Goal: Task Accomplishment & Management: Manage account settings

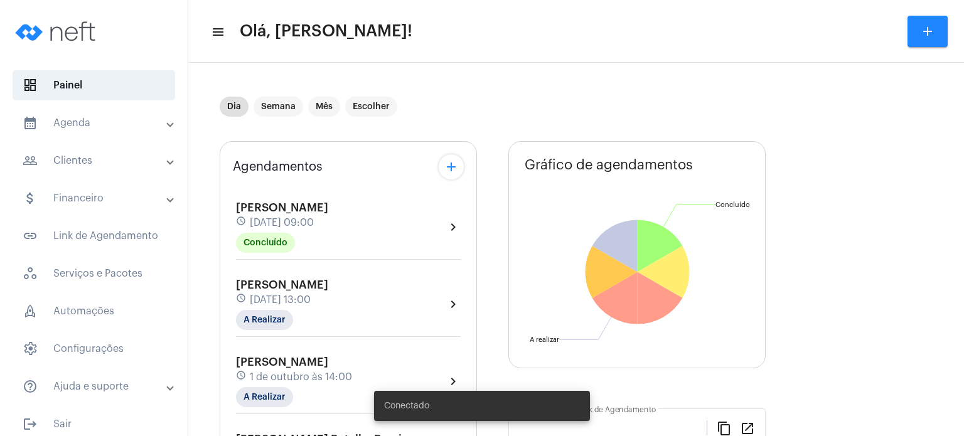
type input "[URL][DOMAIN_NAME]"
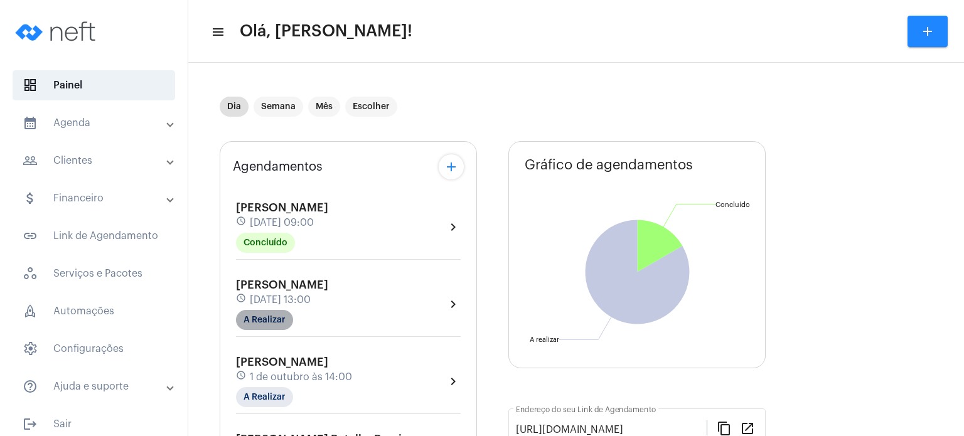
click at [257, 325] on mat-chip "A Realizar" at bounding box center [264, 320] width 57 height 20
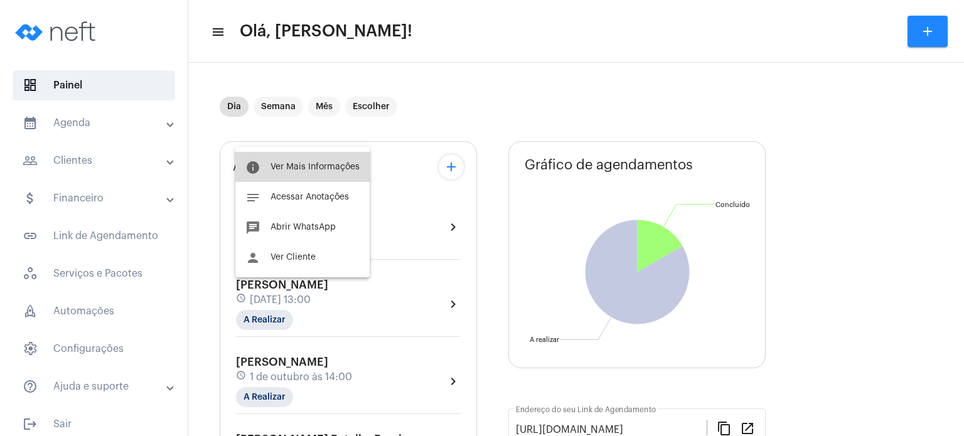
click at [319, 169] on span "Ver Mais Informações" at bounding box center [315, 167] width 89 height 9
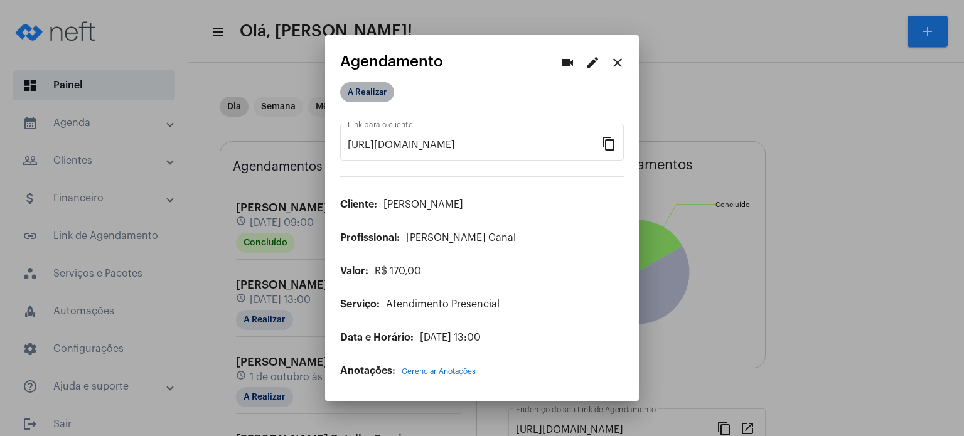
click at [374, 90] on mat-chip "A Realizar" at bounding box center [367, 92] width 54 height 20
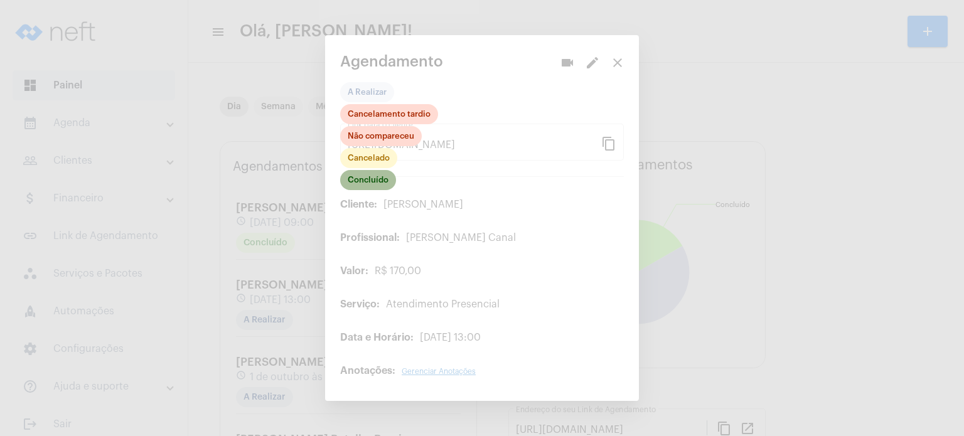
click at [373, 176] on mat-chip "Concluído" at bounding box center [368, 180] width 56 height 20
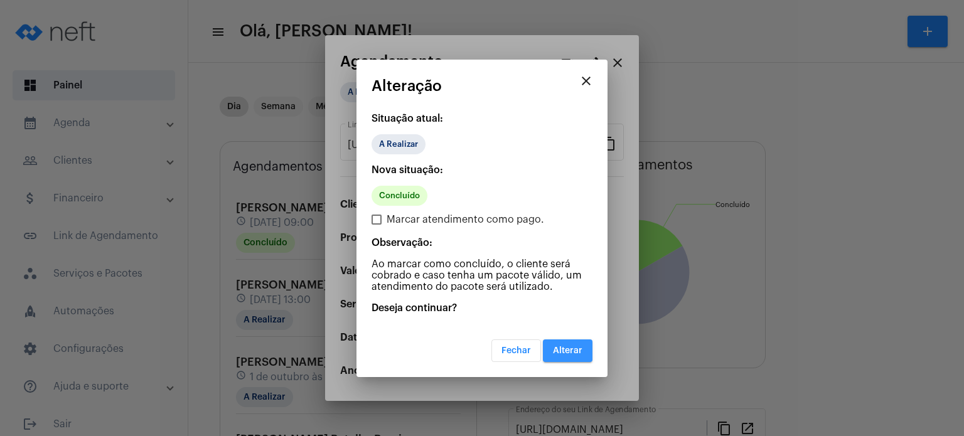
click at [557, 347] on span "Alterar" at bounding box center [568, 351] width 30 height 9
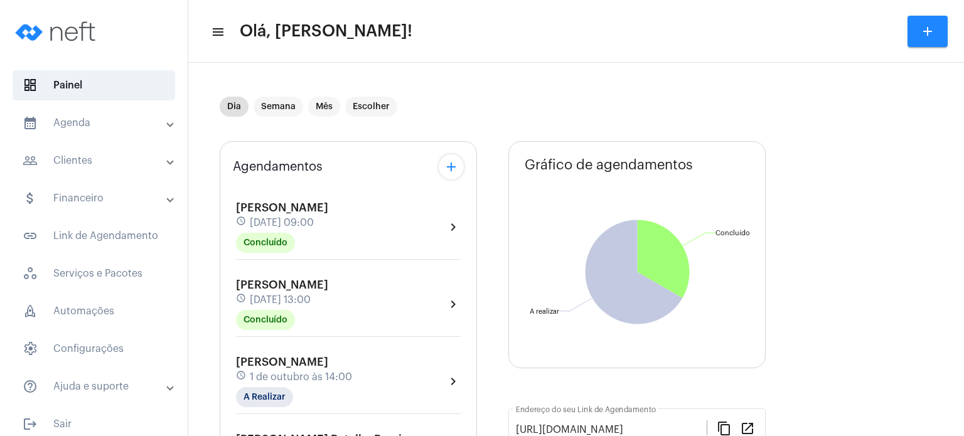
click at [281, 359] on span "[PERSON_NAME]" at bounding box center [282, 362] width 92 height 11
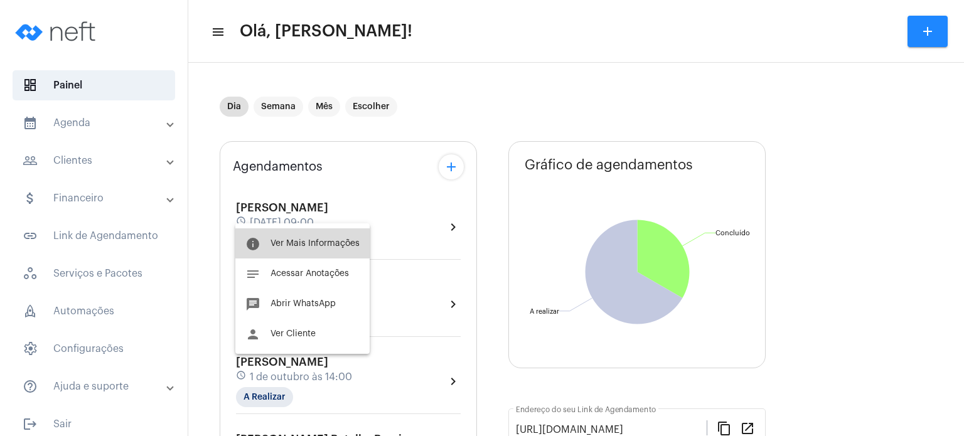
click at [333, 237] on button "info Ver Mais Informações" at bounding box center [302, 243] width 134 height 30
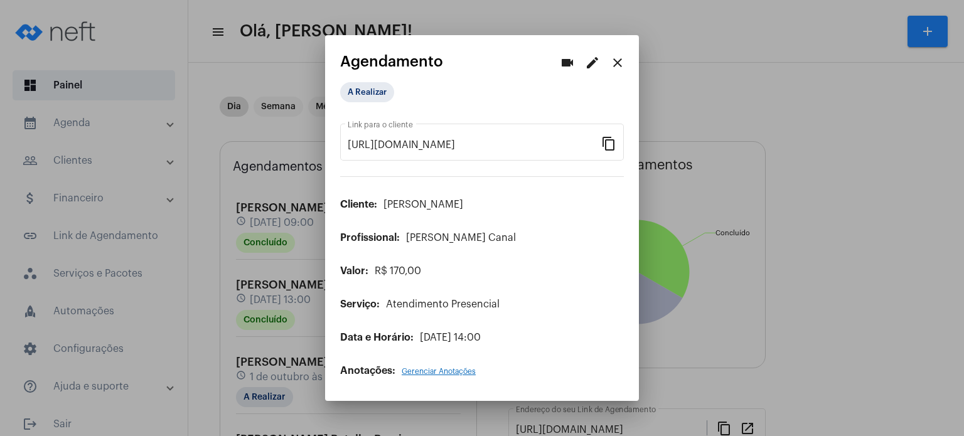
click at [594, 64] on mat-icon "edit" at bounding box center [592, 62] width 15 height 15
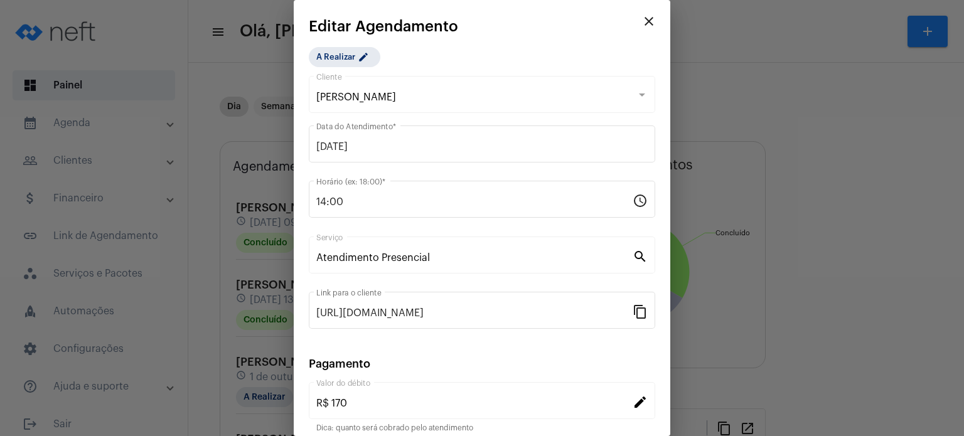
scroll to position [102, 0]
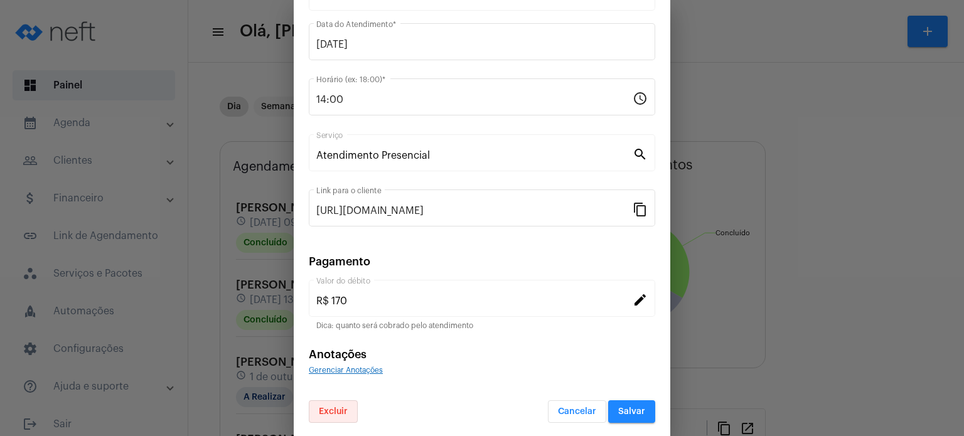
click at [336, 409] on span "Excluir" at bounding box center [333, 411] width 29 height 9
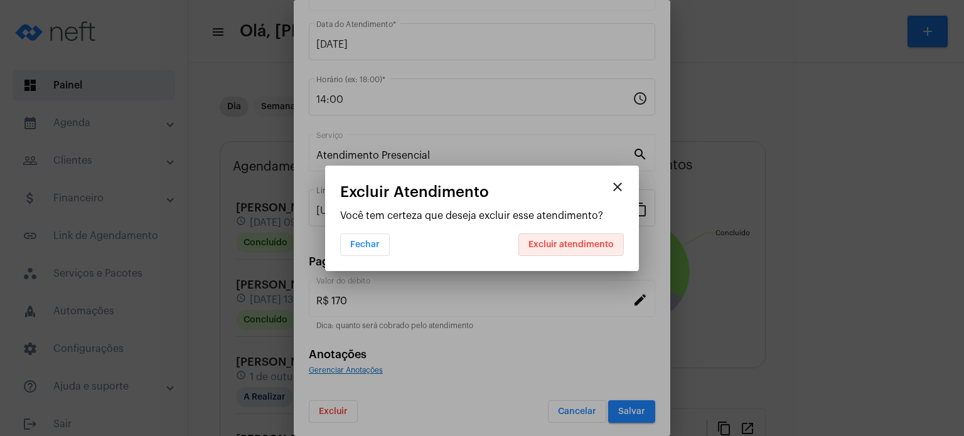
click at [564, 242] on span "Excluir atendimento" at bounding box center [571, 244] width 85 height 9
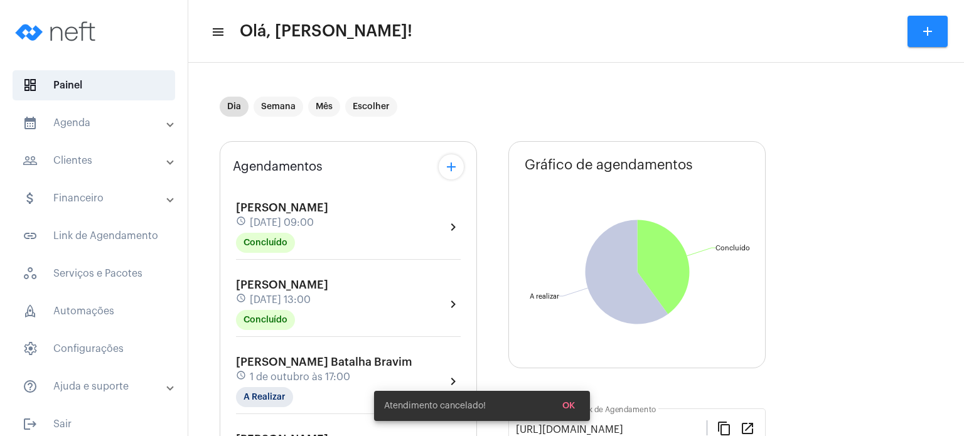
click at [95, 131] on mat-expansion-panel-header "calendar_month_outlined Agenda" at bounding box center [98, 123] width 180 height 30
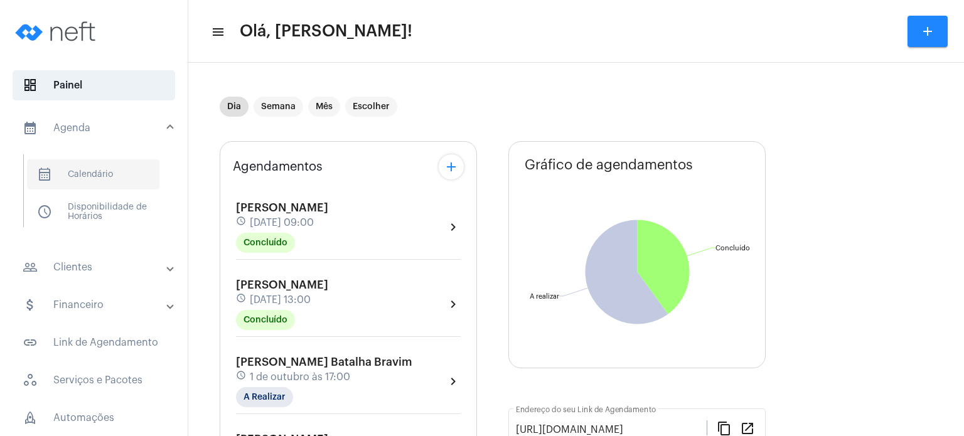
click at [72, 176] on span "calendar_month_outlined Calendário" at bounding box center [93, 174] width 132 height 30
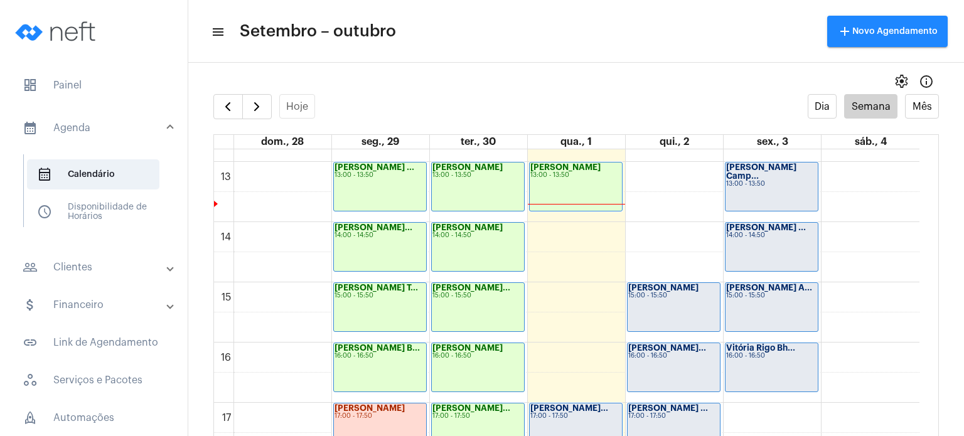
scroll to position [773, 0]
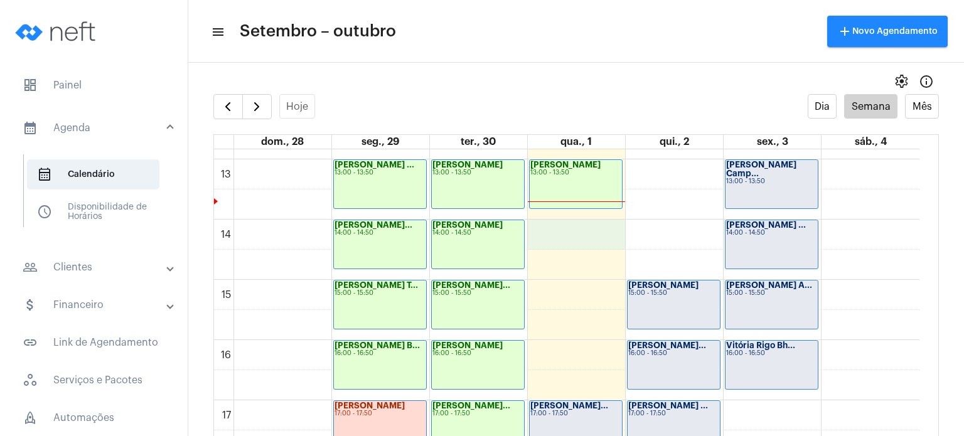
click at [610, 240] on div "00 01 02 03 04 05 06 07 08 09 10 11 12 13 14 15 16 17 18 19 20 21 22 23 [PERSON…" at bounding box center [567, 99] width 706 height 1446
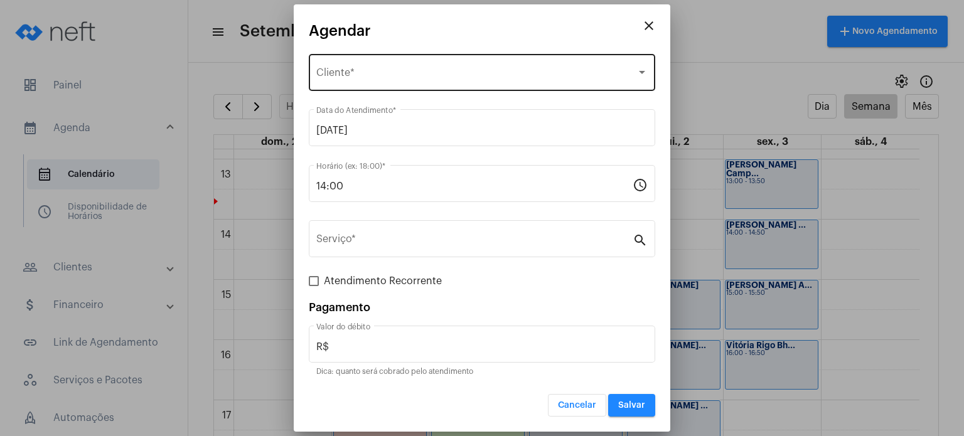
click at [474, 67] on div "Selecione o Cliente Cliente *" at bounding box center [481, 71] width 331 height 40
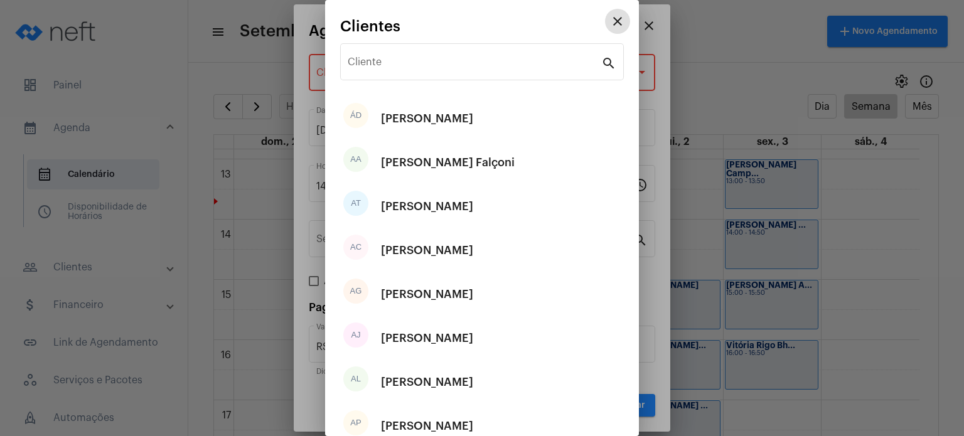
click at [474, 67] on input "Cliente" at bounding box center [475, 64] width 254 height 11
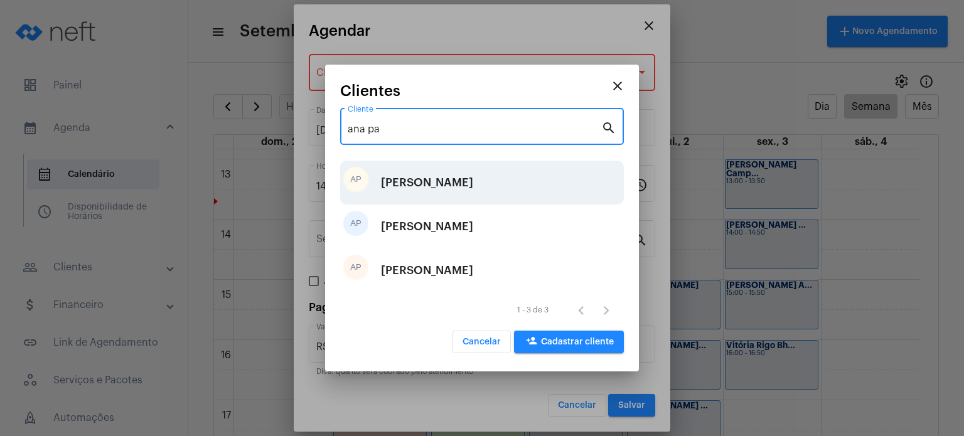
type input "ana pa"
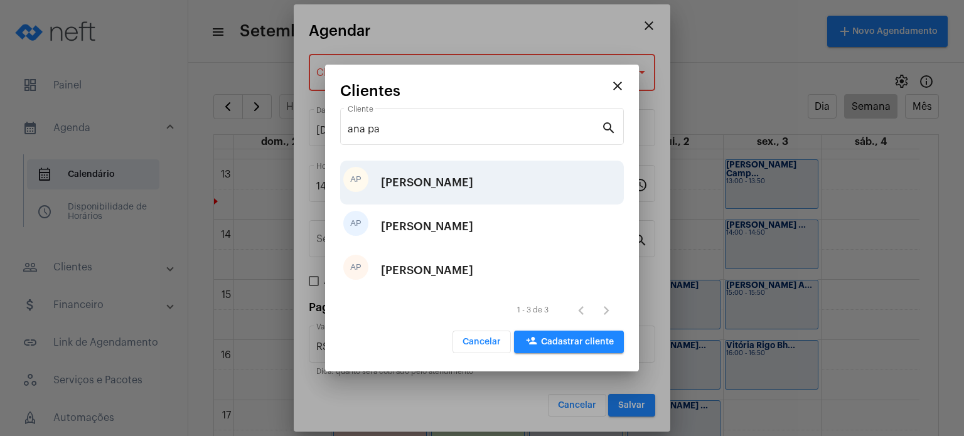
click at [471, 187] on div "[PERSON_NAME]" at bounding box center [427, 183] width 92 height 38
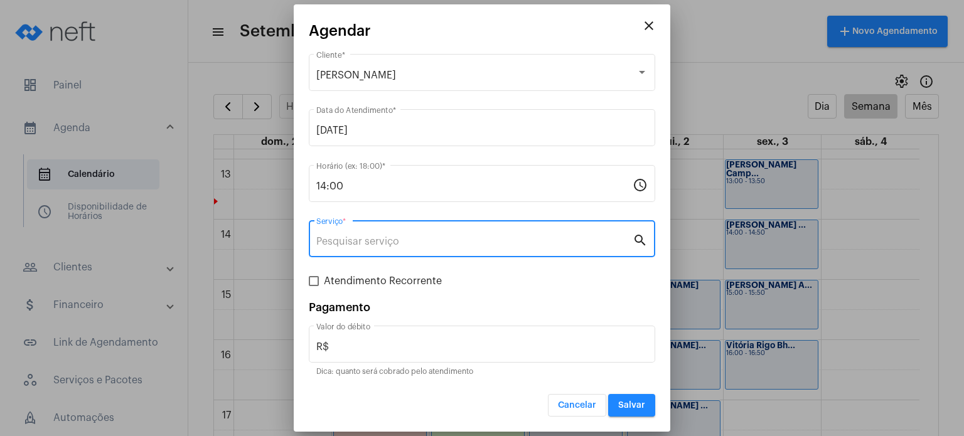
click at [419, 236] on input "Serviço *" at bounding box center [474, 241] width 316 height 11
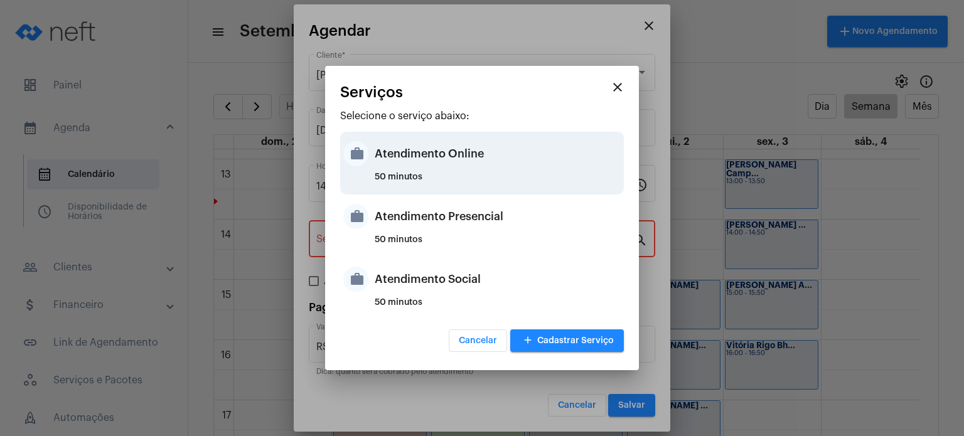
click at [408, 176] on div "50 minutos" at bounding box center [498, 182] width 246 height 19
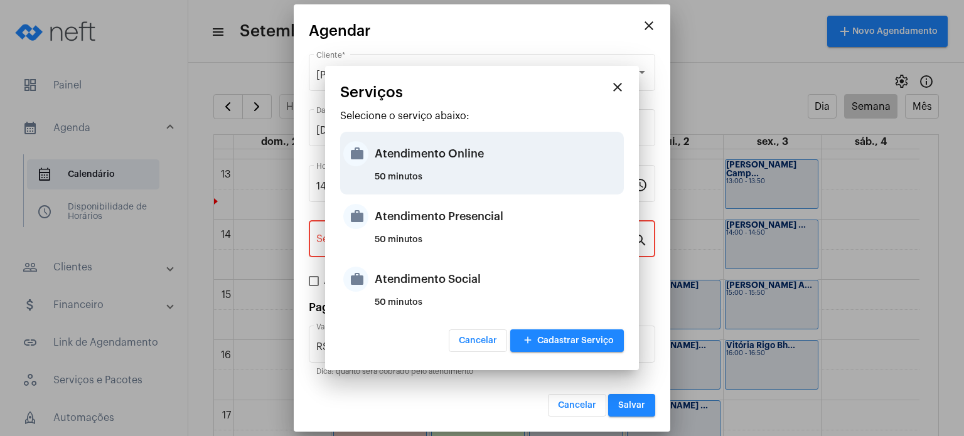
type input "Atendimento Online"
type input "R$ 170"
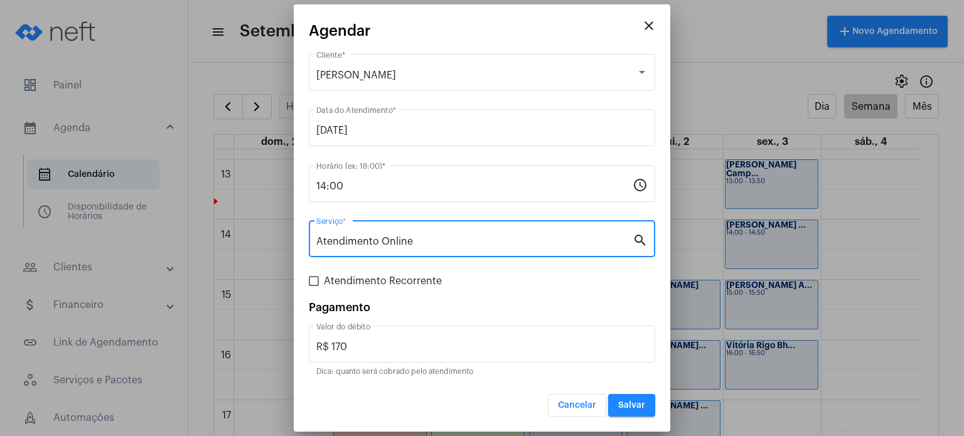
click at [645, 409] on span "Salvar" at bounding box center [631, 405] width 27 height 9
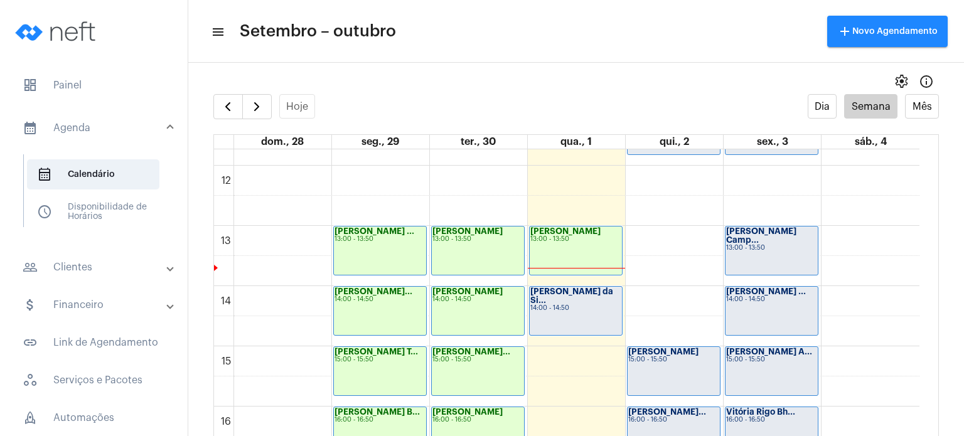
scroll to position [717, 0]
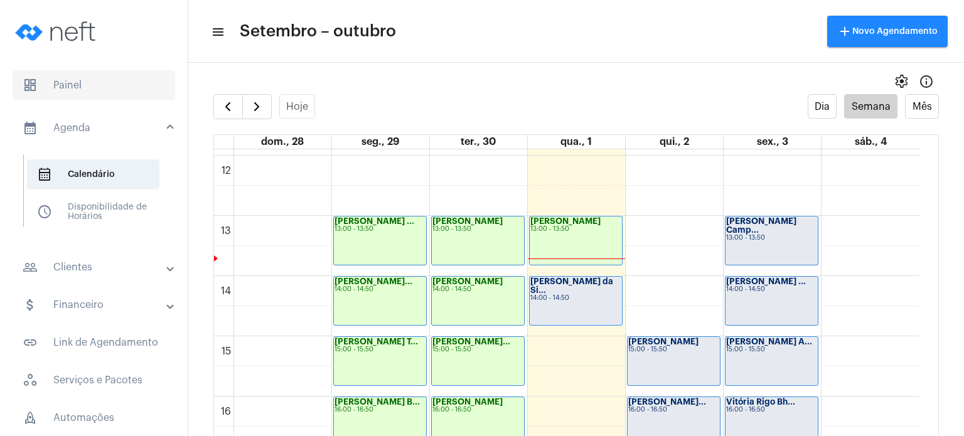
click at [89, 72] on span "dashboard Painel" at bounding box center [94, 85] width 163 height 30
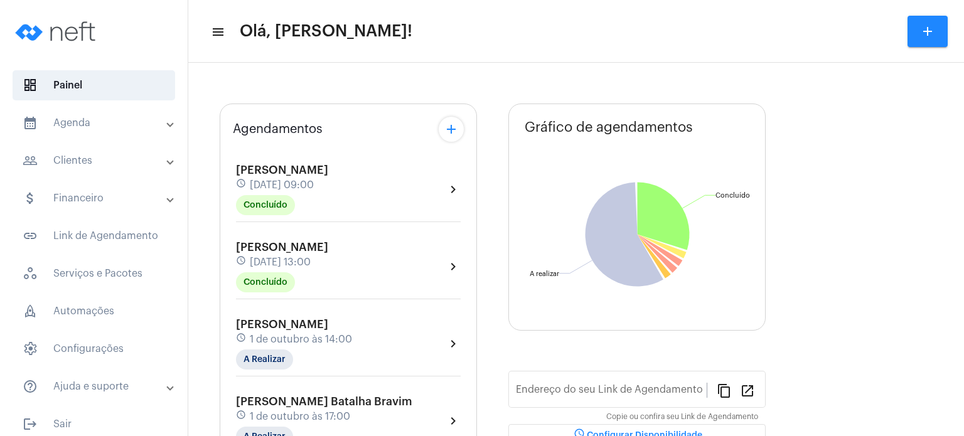
type input "[URL][DOMAIN_NAME]"
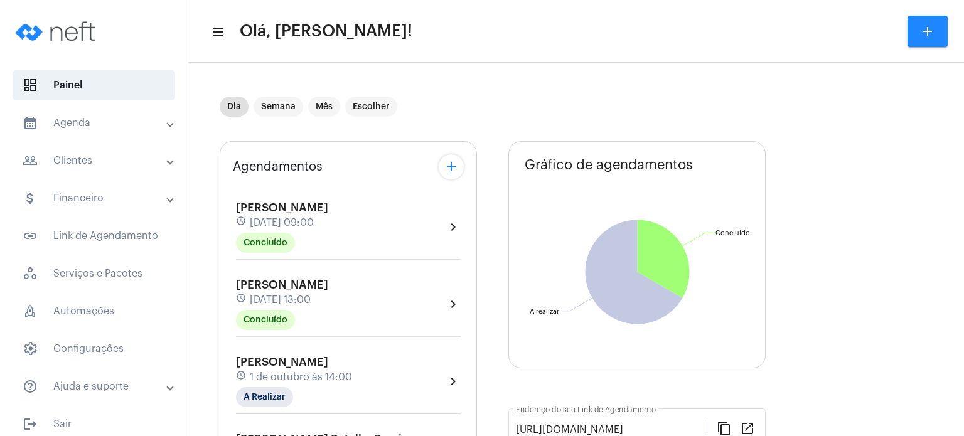
click at [283, 286] on span "[PERSON_NAME]" at bounding box center [282, 284] width 92 height 11
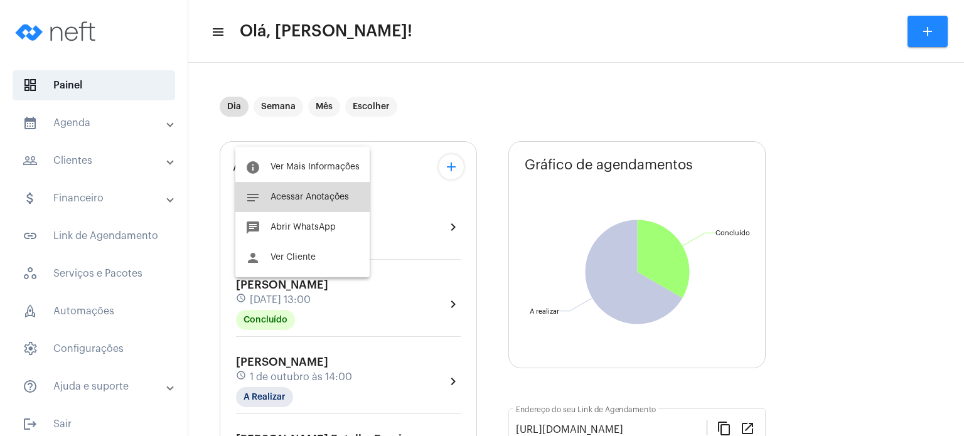
click at [287, 196] on span "Acessar Anotações" at bounding box center [310, 197] width 78 height 9
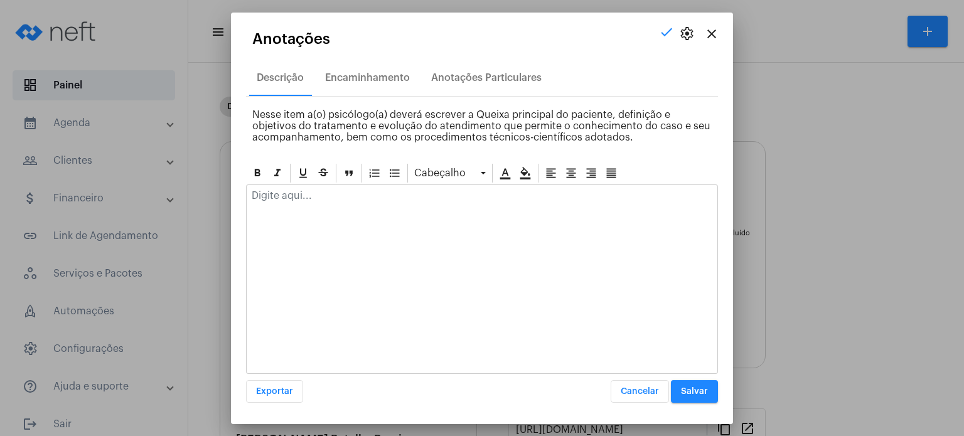
click at [325, 196] on p at bounding box center [482, 195] width 461 height 11
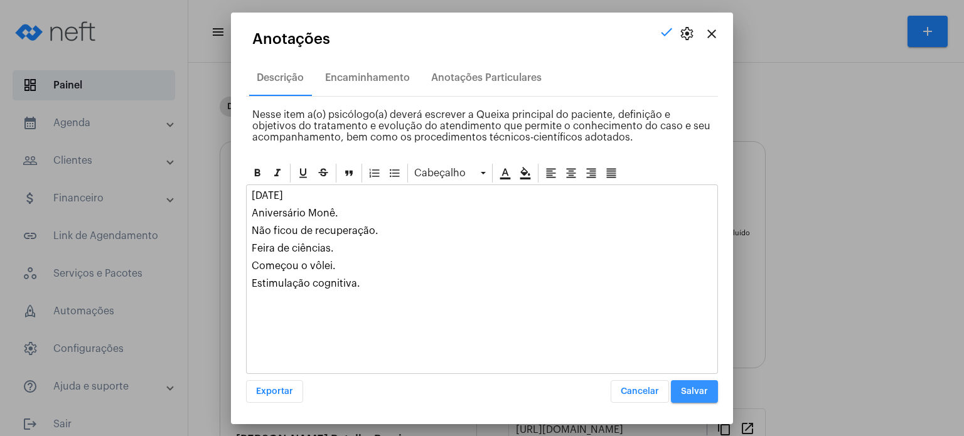
click at [714, 383] on button "Salvar" at bounding box center [694, 391] width 47 height 23
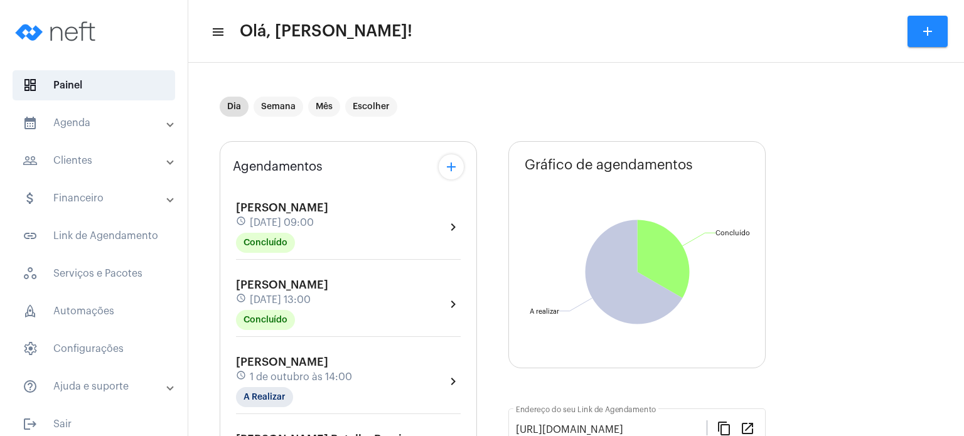
click at [291, 281] on span "[PERSON_NAME]" at bounding box center [282, 284] width 92 height 11
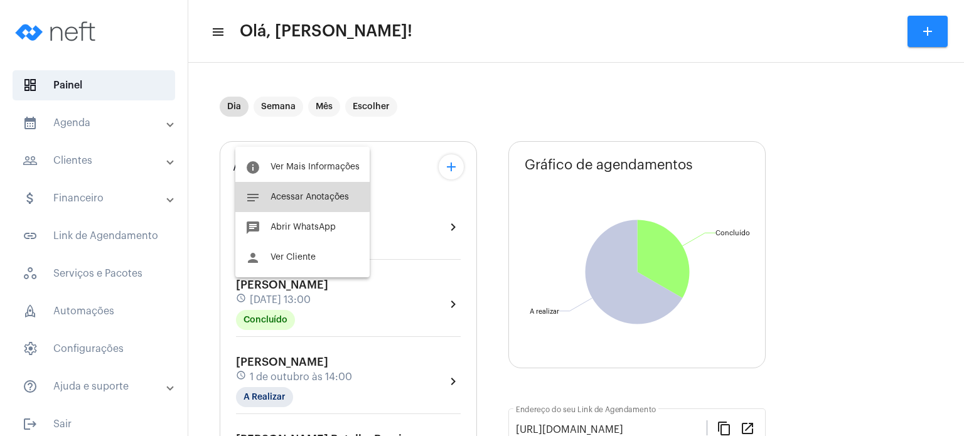
click at [299, 195] on span "Acessar Anotações" at bounding box center [310, 197] width 78 height 9
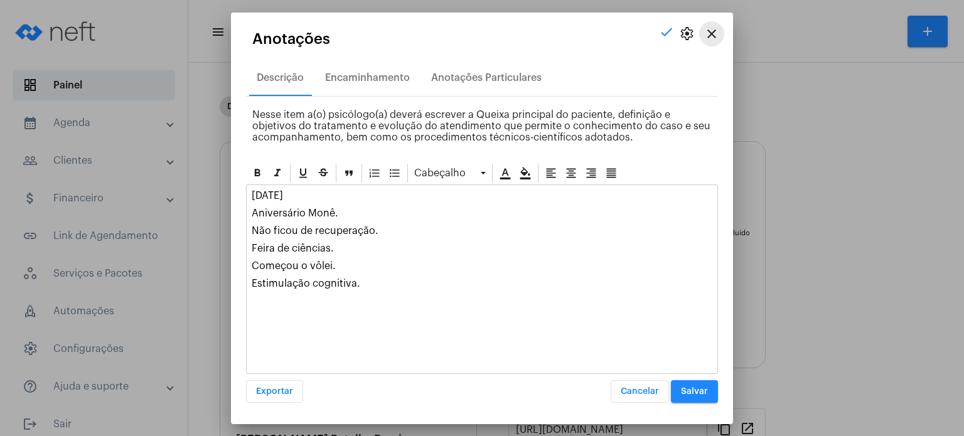
click at [710, 36] on mat-icon "close" at bounding box center [711, 33] width 15 height 15
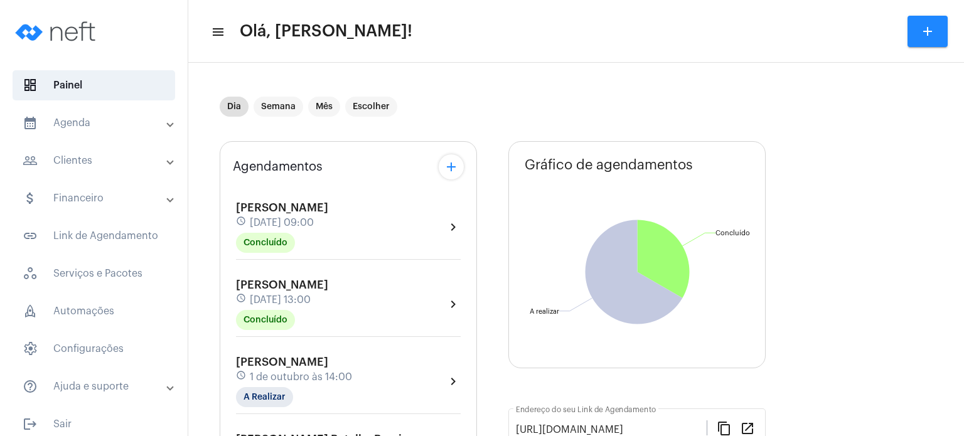
click at [294, 375] on span "1 de outubro às 14:00" at bounding box center [301, 377] width 102 height 11
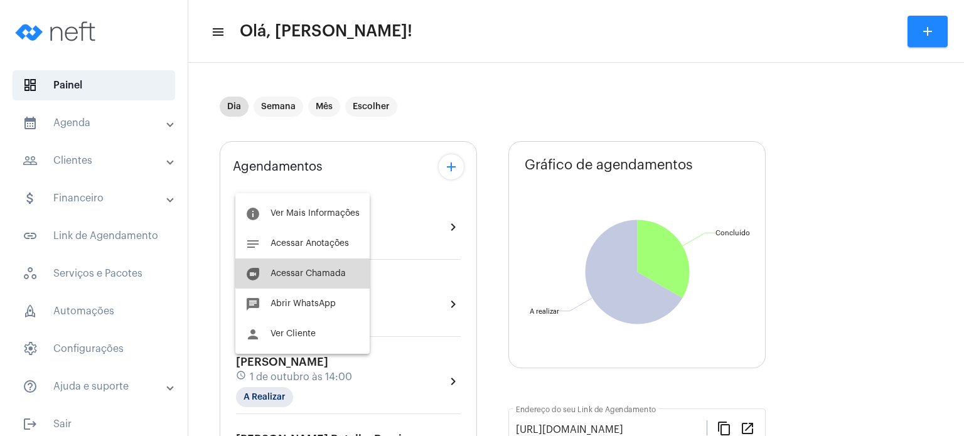
click at [308, 268] on button "duo [PERSON_NAME]" at bounding box center [302, 274] width 134 height 30
